Goal: Find contact information: Find contact information

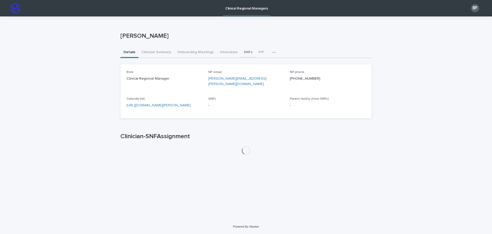
click at [242, 51] on button "SNFs" at bounding box center [248, 52] width 15 height 11
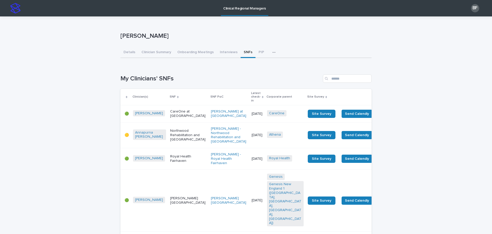
click at [251, 94] on p "Latest check-in" at bounding box center [255, 96] width 9 height 13
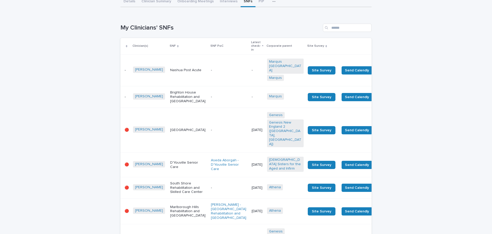
scroll to position [51, 0]
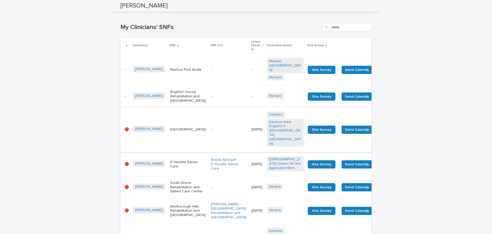
click at [378, 128] on span "Send Survey" at bounding box center [388, 129] width 21 height 5
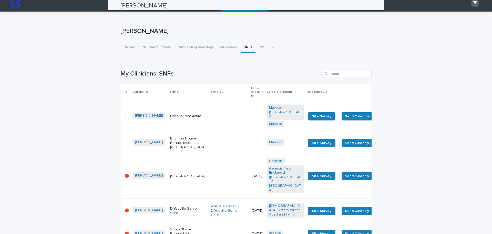
scroll to position [0, 0]
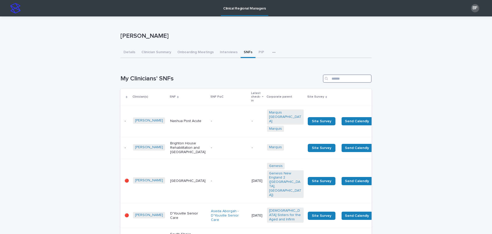
click at [343, 75] on input "Search" at bounding box center [347, 78] width 49 height 8
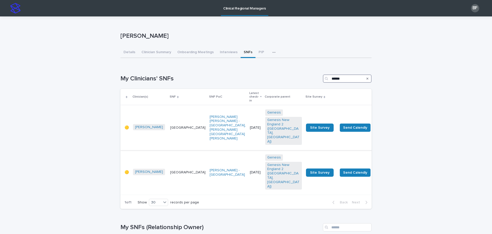
type input "******"
click at [172, 125] on p "[GEOGRAPHIC_DATA]" at bounding box center [187, 127] width 35 height 4
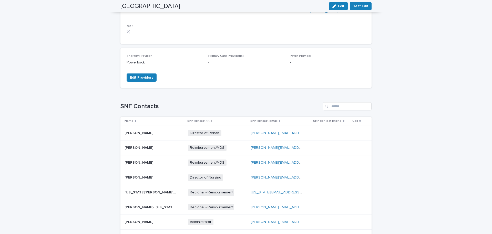
scroll to position [154, 0]
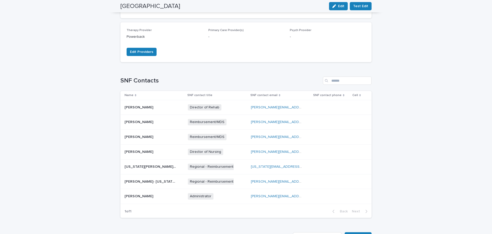
click at [163, 194] on p at bounding box center [150, 196] width 51 height 4
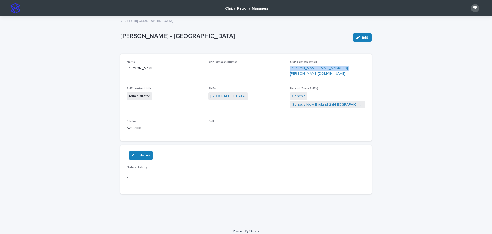
drag, startPoint x: 355, startPoint y: 68, endPoint x: 289, endPoint y: 68, distance: 65.6
click at [289, 68] on div "Name [PERSON_NAME] SNF contact phone SNF contact email [PERSON_NAME][EMAIL_ADDR…" at bounding box center [246, 97] width 239 height 75
copy link "[PERSON_NAME][EMAIL_ADDRESS][PERSON_NAME][DOMAIN_NAME]"
click at [144, 21] on link "Back to [GEOGRAPHIC_DATA]" at bounding box center [148, 20] width 49 height 6
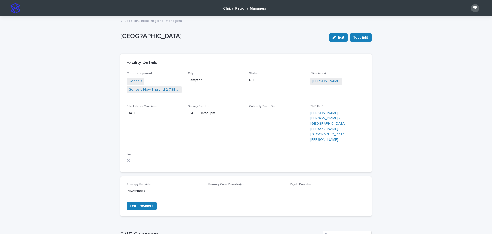
click at [143, 20] on link "Back to Clinical Regional Managers" at bounding box center [153, 20] width 58 height 6
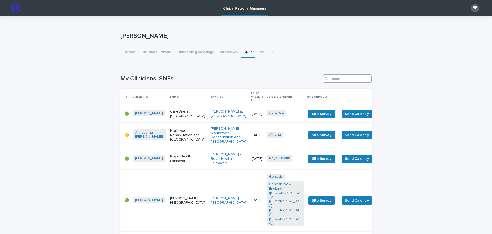
click at [342, 78] on input "Search" at bounding box center [347, 78] width 49 height 8
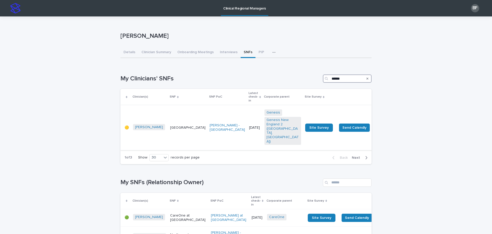
type input "******"
click at [170, 124] on div "[GEOGRAPHIC_DATA]" at bounding box center [187, 126] width 35 height 5
